Goal: Use online tool/utility: Utilize a website feature to perform a specific function

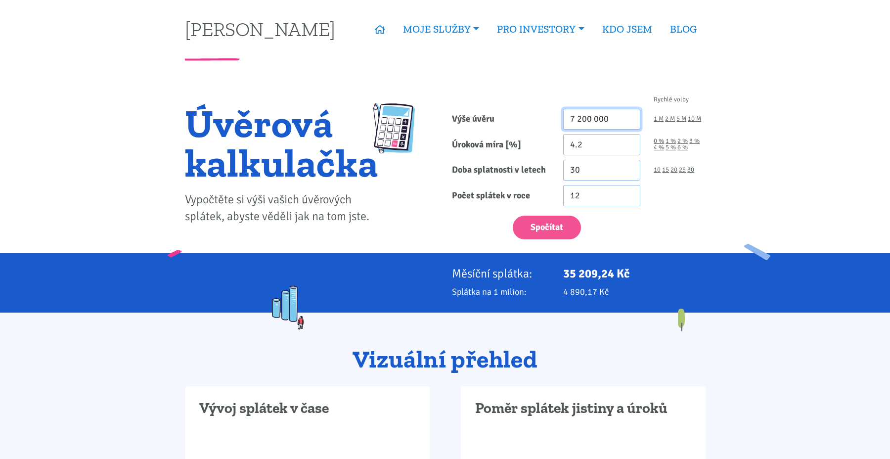
click at [601, 115] on input "7 200 000" at bounding box center [602, 119] width 78 height 21
click at [568, 219] on button "Spočítat" at bounding box center [547, 228] width 68 height 24
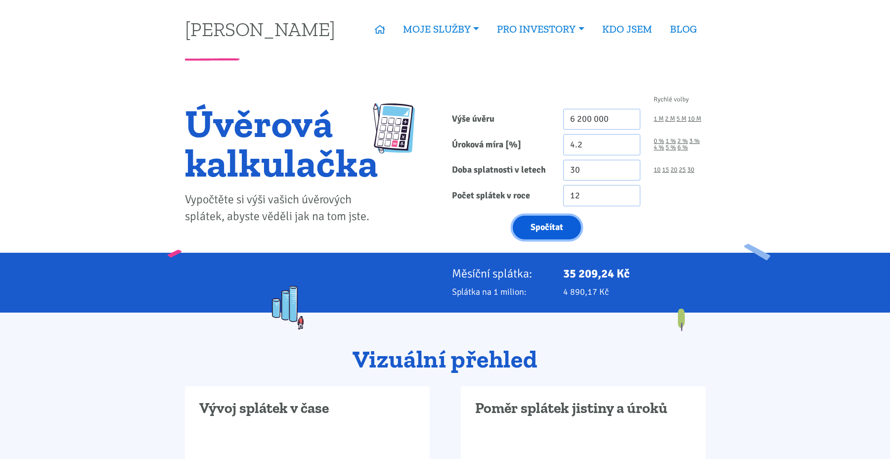
type input "6200000"
click at [583, 123] on input "6 200 000" at bounding box center [602, 119] width 78 height 21
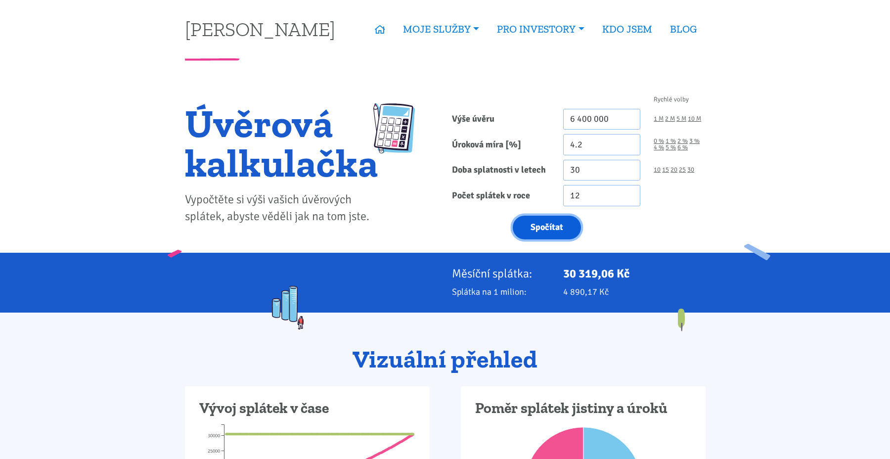
click at [558, 225] on button "Spočítat" at bounding box center [547, 228] width 68 height 24
type input "6400000"
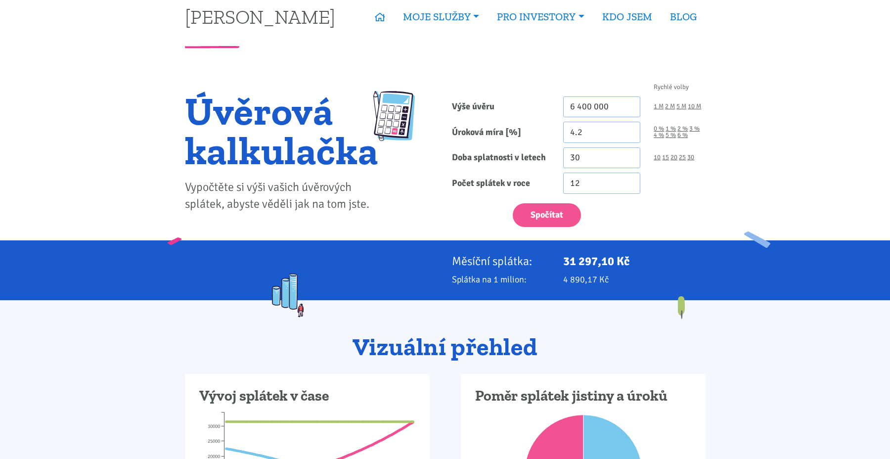
scroll to position [2, 0]
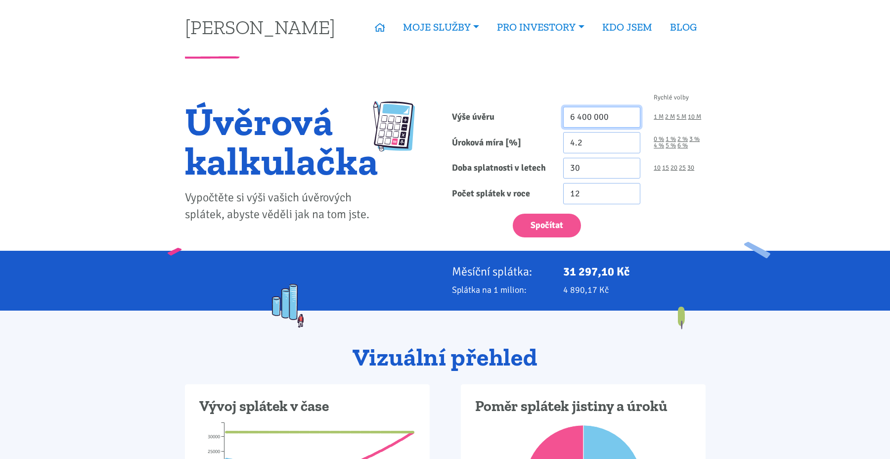
click at [599, 124] on input "6 400 000" at bounding box center [602, 117] width 78 height 21
click at [587, 115] on input "6 400 000" at bounding box center [602, 117] width 78 height 21
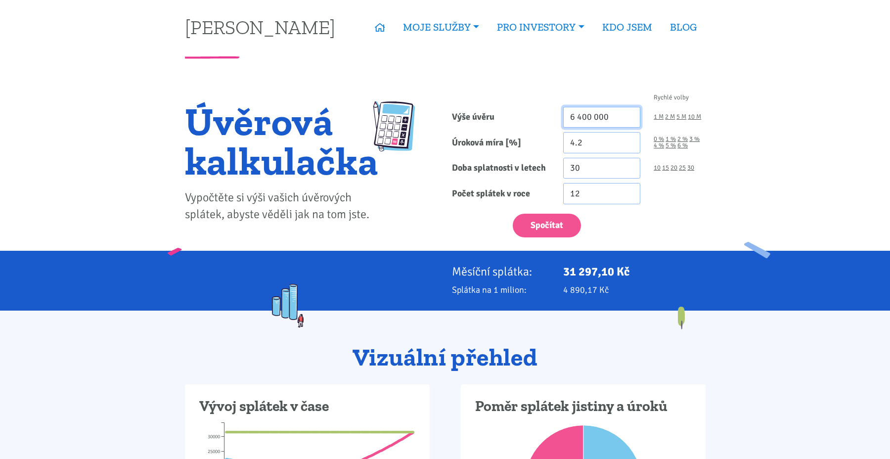
click at [587, 115] on input "6 400 000" at bounding box center [602, 117] width 78 height 21
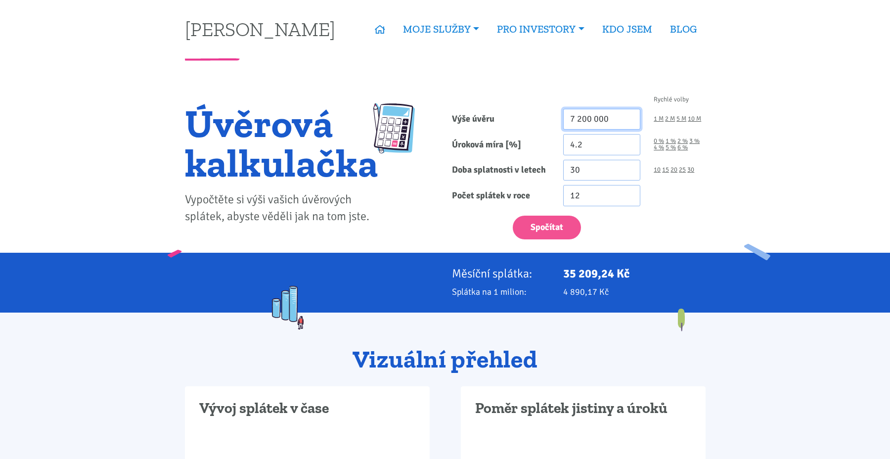
click at [588, 120] on input "7 200 000" at bounding box center [602, 119] width 78 height 21
click at [445, 234] on div "Spočítat" at bounding box center [578, 225] width 267 height 29
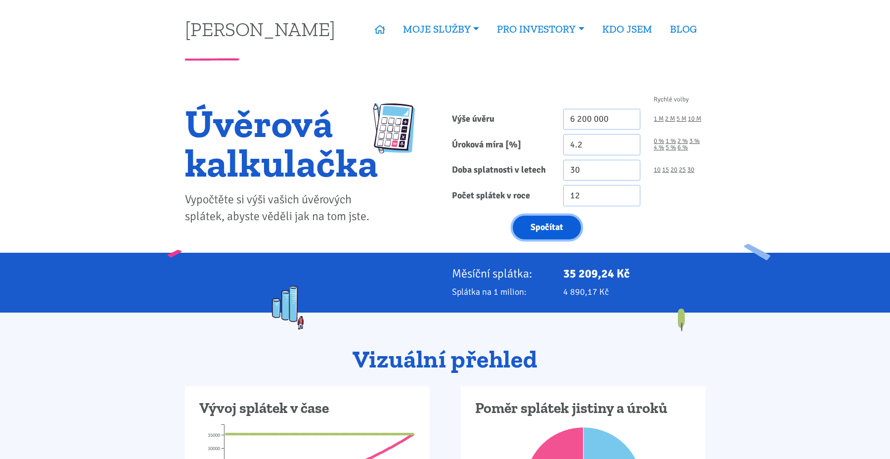
click at [537, 228] on button "Spočítat" at bounding box center [547, 228] width 68 height 24
type input "6200000"
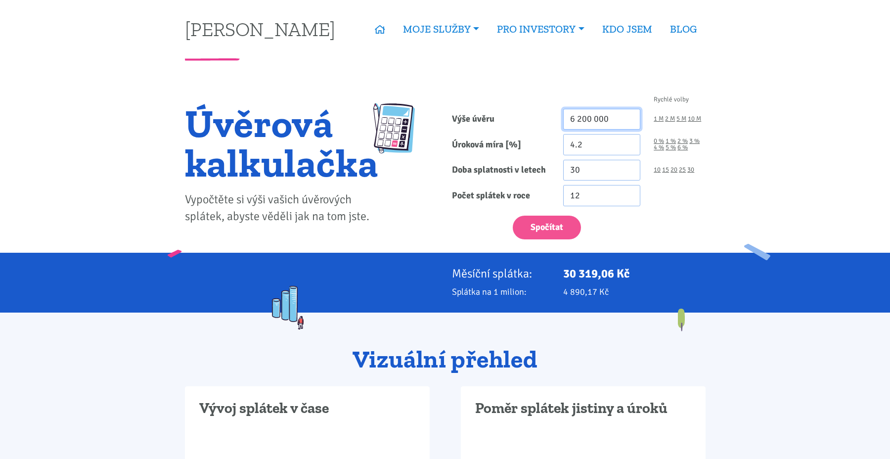
click at [591, 111] on input "6 200 000" at bounding box center [602, 119] width 78 height 21
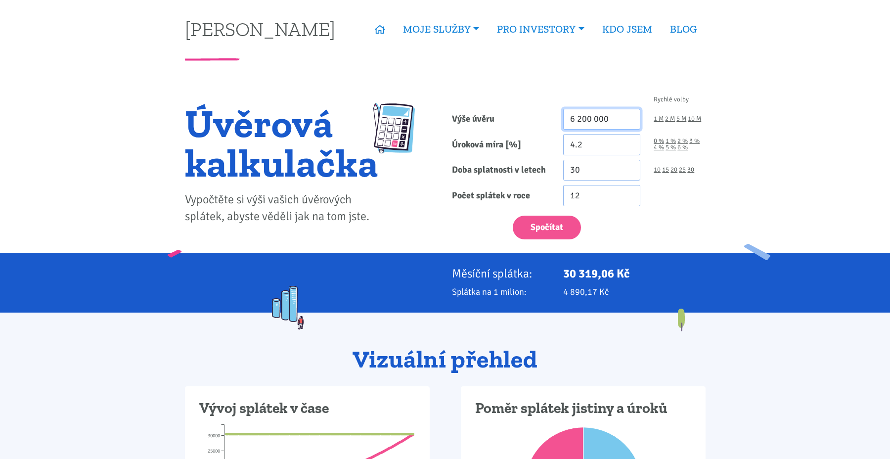
click at [591, 111] on input "6 200 000" at bounding box center [602, 119] width 78 height 21
click at [537, 235] on button "Spočítat" at bounding box center [547, 228] width 68 height 24
type input "7000000"
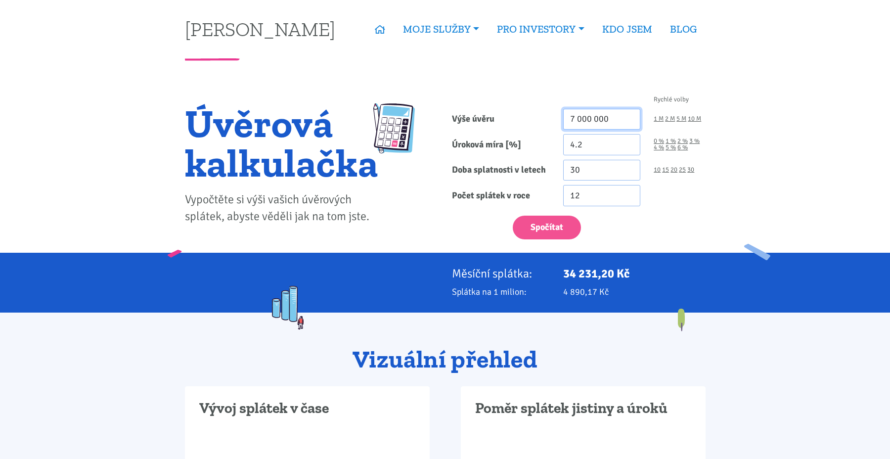
click at [593, 116] on input "7 000 000" at bounding box center [602, 119] width 78 height 21
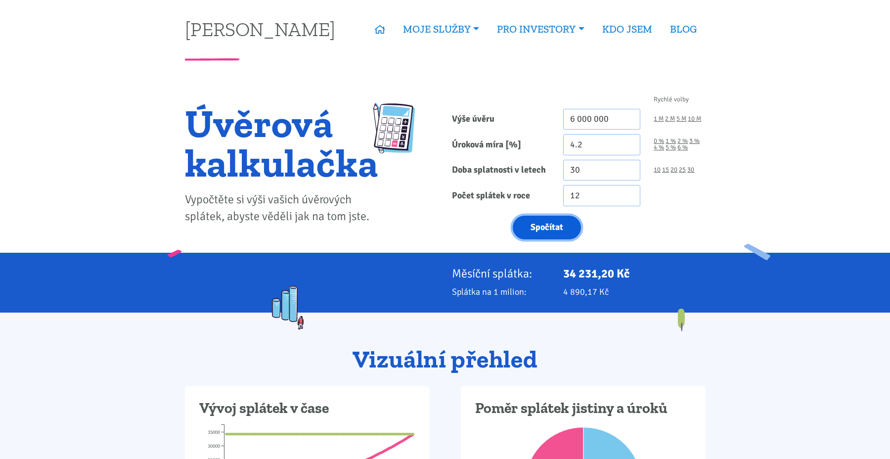
click at [541, 222] on button "Spočítat" at bounding box center [547, 228] width 68 height 24
type input "6000000"
click at [598, 120] on input "6 000 000" at bounding box center [602, 119] width 78 height 21
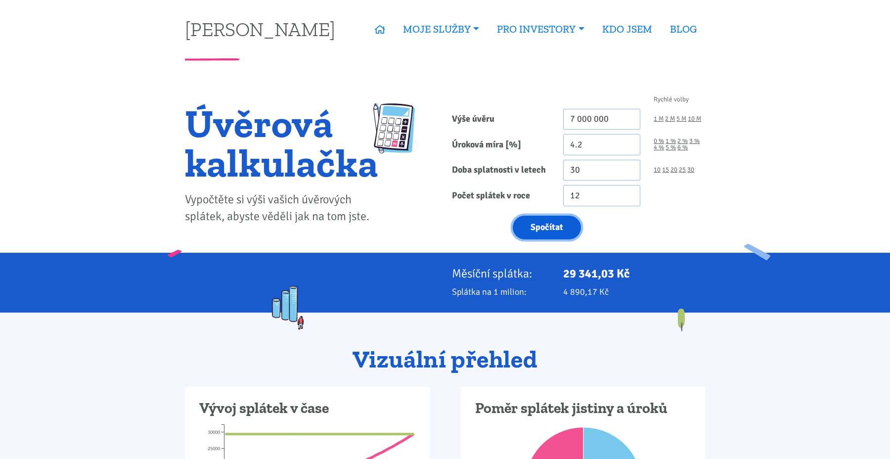
click at [543, 232] on button "Spočítat" at bounding box center [547, 228] width 68 height 24
type input "7000000"
click at [587, 122] on input "7 000 000" at bounding box center [602, 119] width 78 height 21
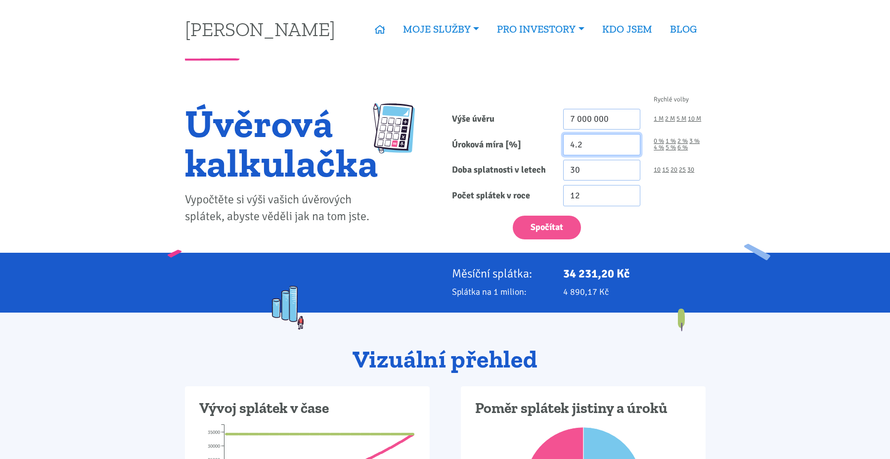
click at [586, 141] on input "4.2" at bounding box center [602, 144] width 78 height 21
type input "4"
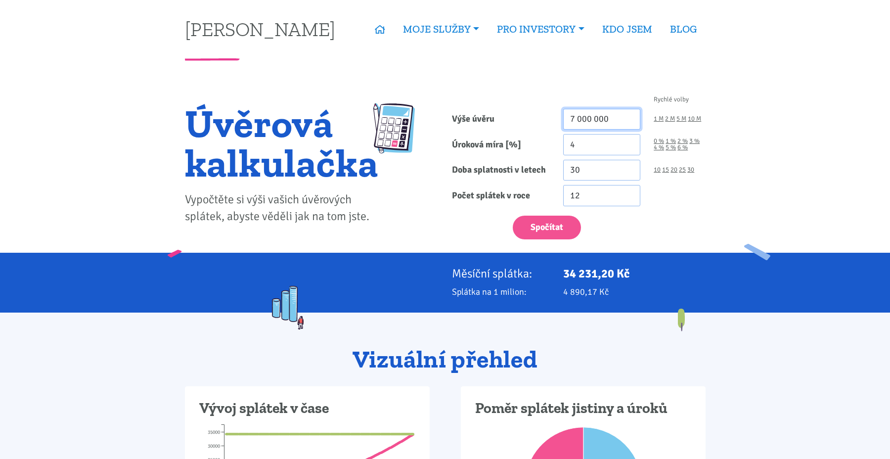
click at [584, 120] on input "7 000 000" at bounding box center [602, 119] width 78 height 21
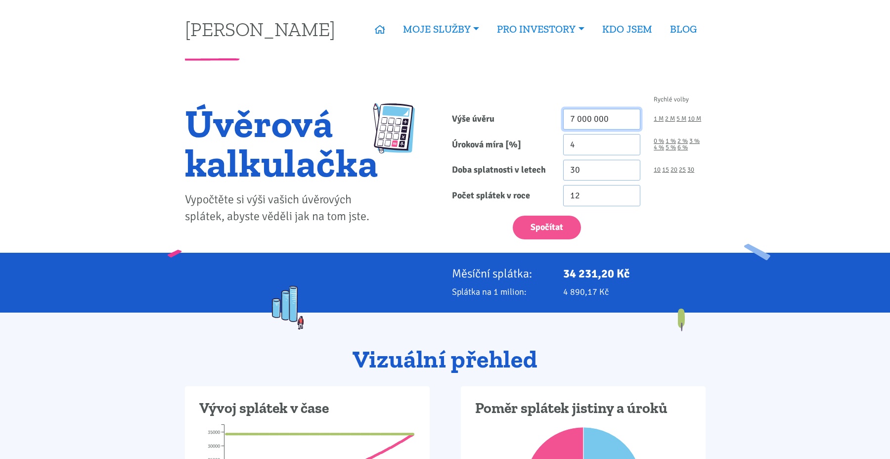
click at [584, 120] on input "7 000 000" at bounding box center [602, 119] width 78 height 21
type input "6"
click at [552, 225] on button "Spočítat" at bounding box center [547, 228] width 68 height 24
type input "7200000"
click at [609, 121] on input "7 200 000" at bounding box center [602, 119] width 78 height 21
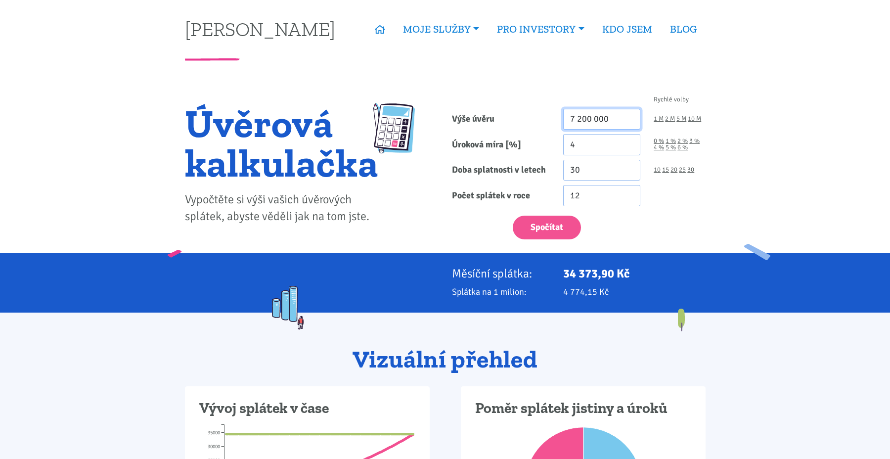
click at [609, 121] on input "7 200 000" at bounding box center [602, 119] width 78 height 21
click at [533, 239] on div "Rychlé volby Výše úvěru 6 200 000 1 M 2 M 5 M 10 M Úroková míra [%] 4 0 % 1 % 2…" at bounding box center [578, 170] width 267 height 165
click at [547, 221] on button "Spočítat" at bounding box center [547, 228] width 68 height 24
type input "6200000"
